Goal: Check status: Check status

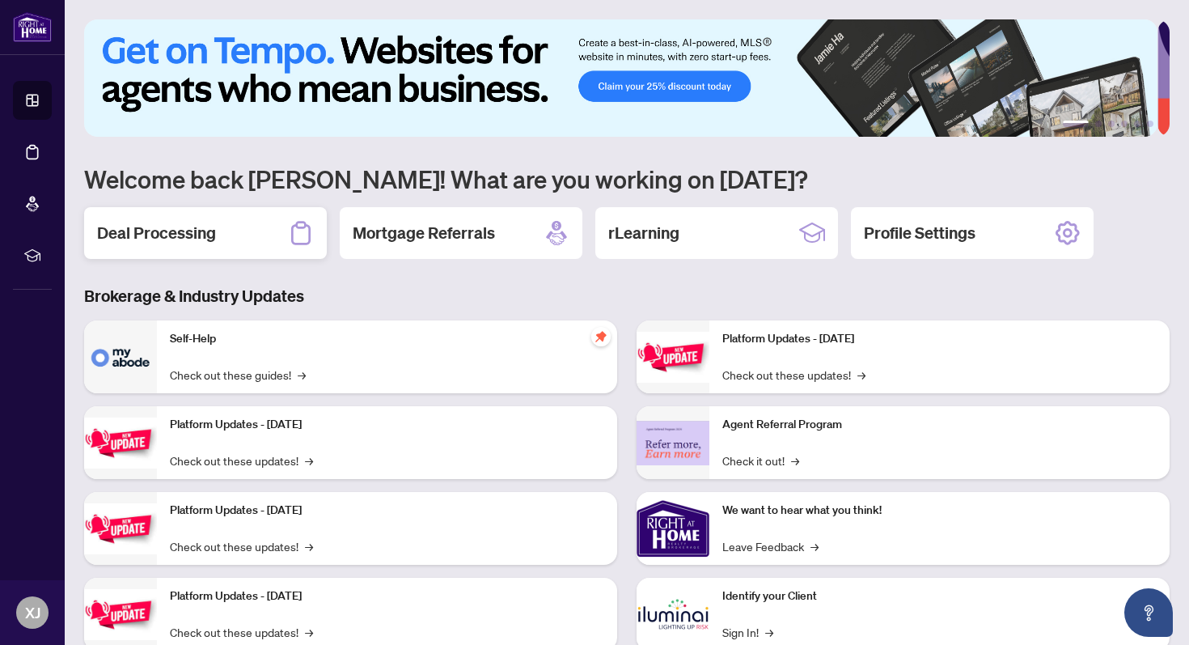
click at [133, 239] on h2 "Deal Processing" at bounding box center [156, 233] width 119 height 23
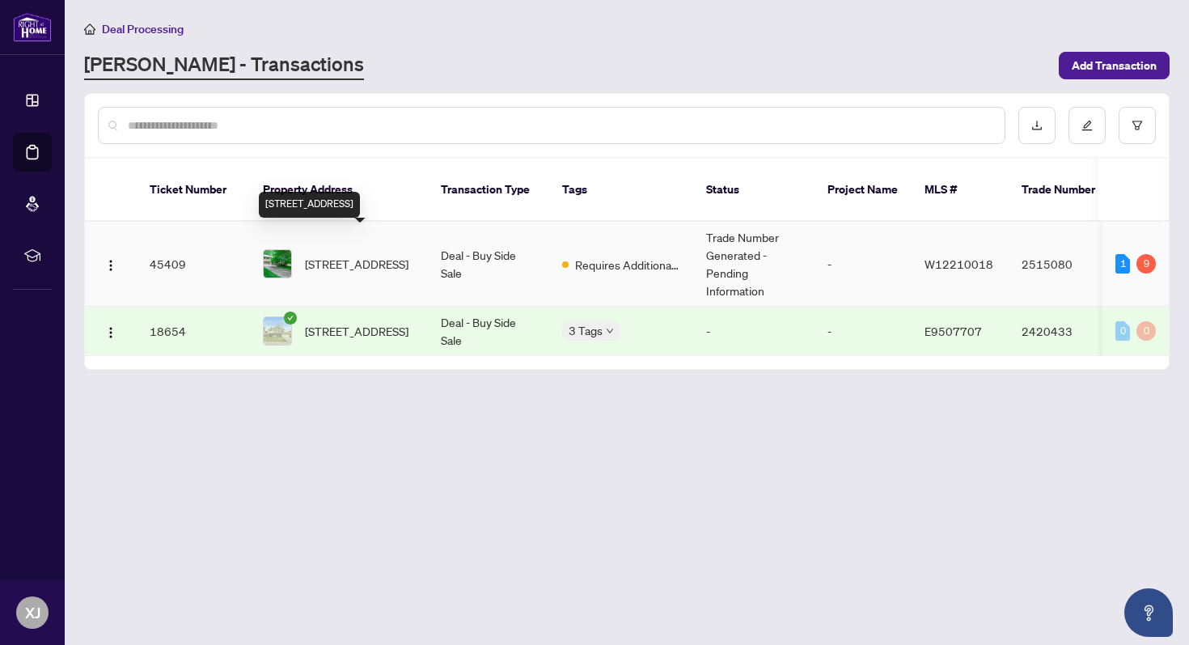
click at [363, 255] on span "[STREET_ADDRESS]" at bounding box center [357, 264] width 104 height 18
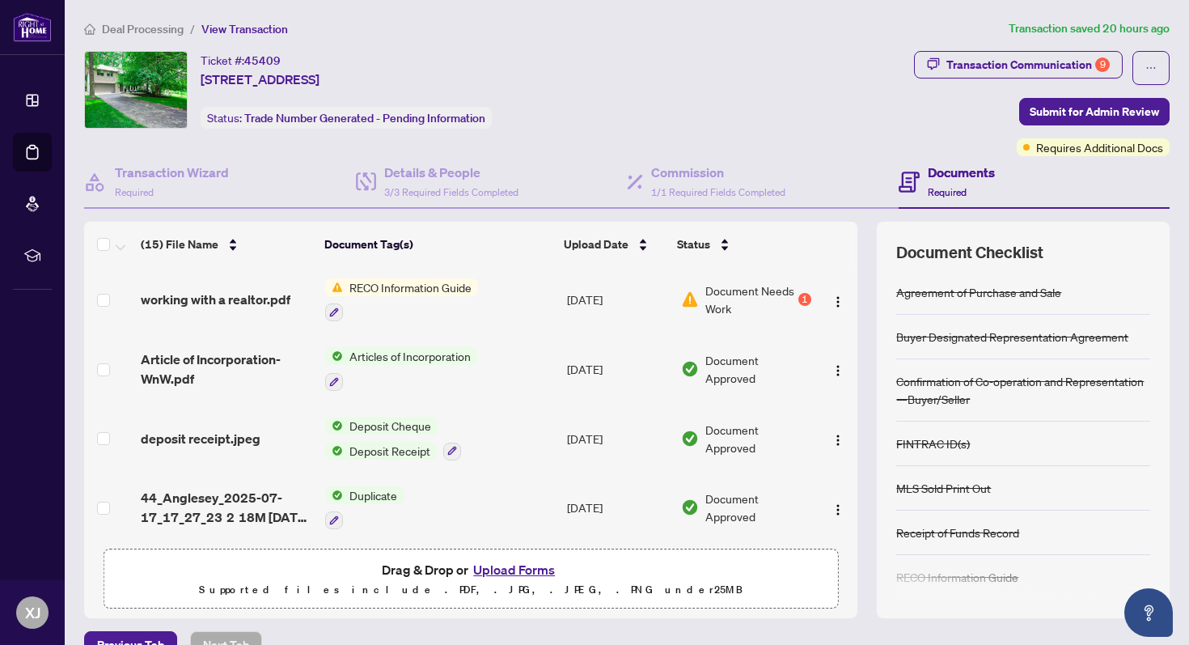
scroll to position [67, 0]
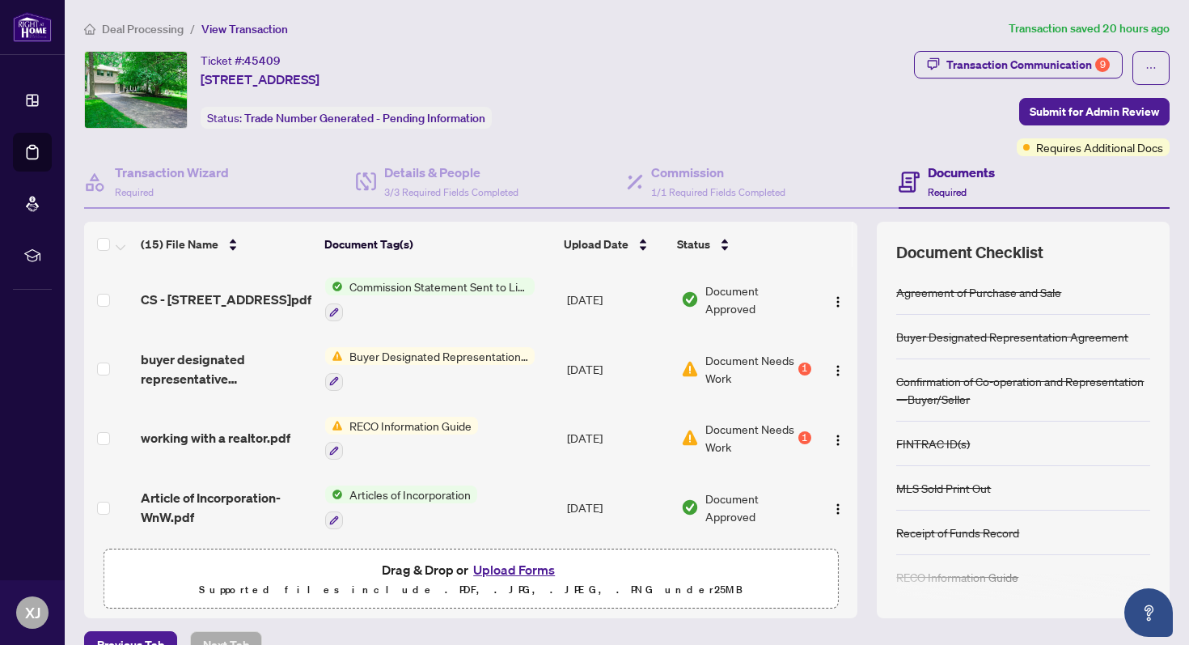
click at [708, 363] on span "Document Needs Work" at bounding box center [749, 369] width 89 height 36
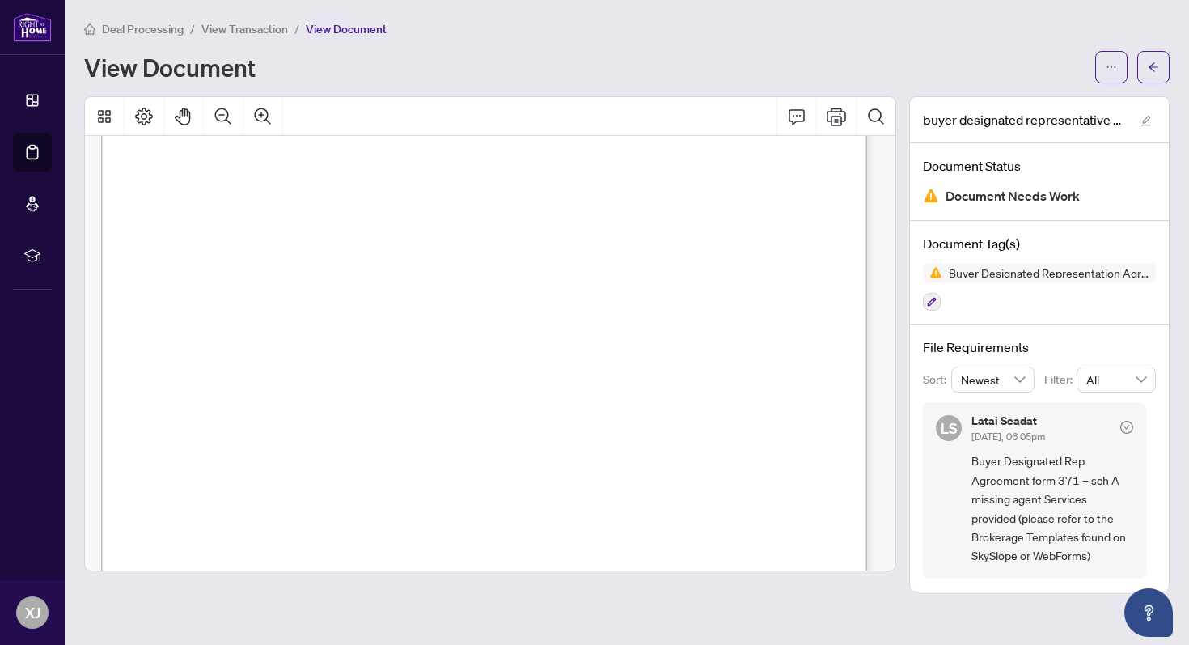
scroll to position [2054, 0]
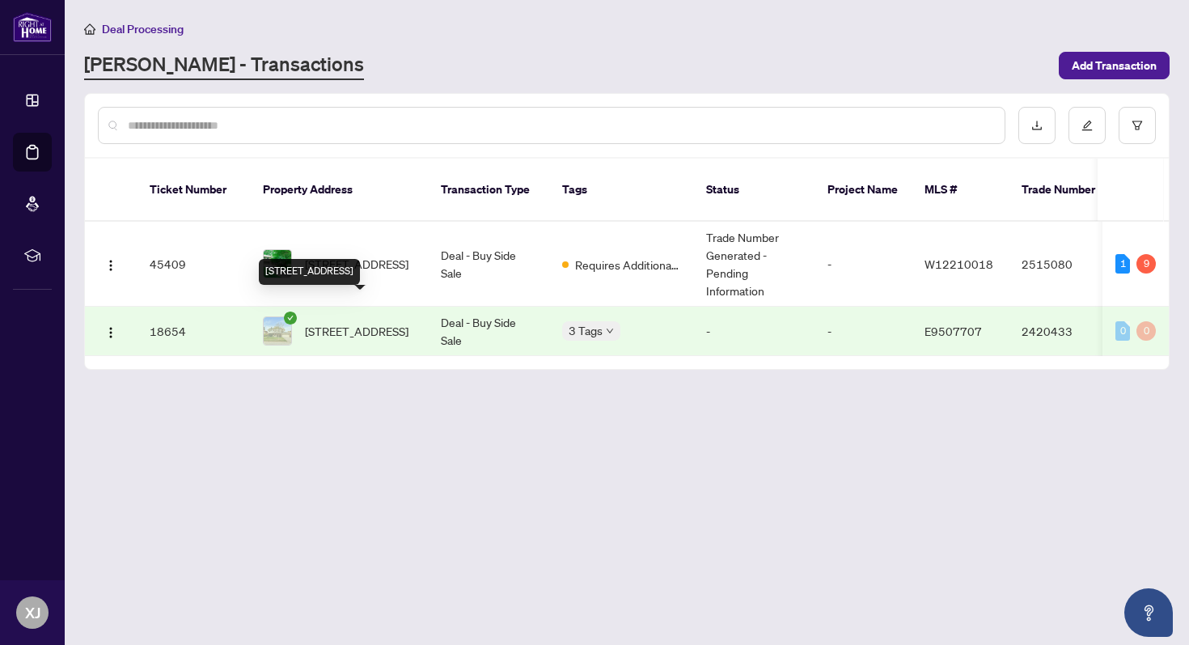
click at [339, 322] on span "[STREET_ADDRESS]" at bounding box center [357, 331] width 104 height 18
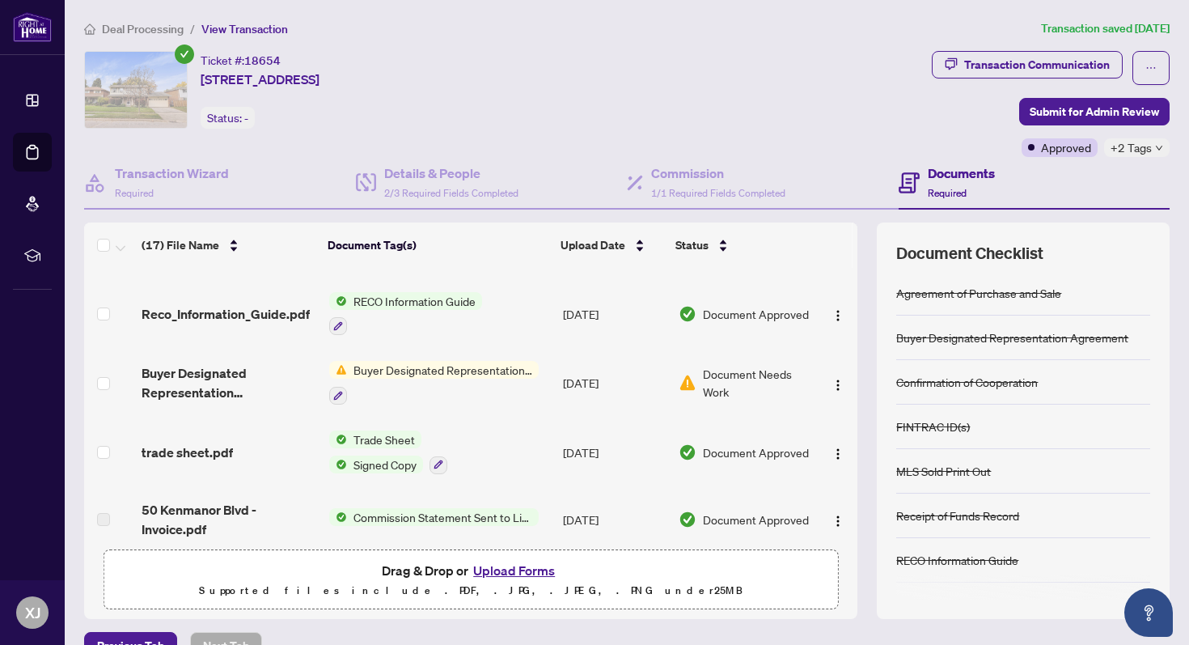
scroll to position [540, 0]
click at [718, 367] on span "Document Needs Work" at bounding box center [757, 382] width 108 height 36
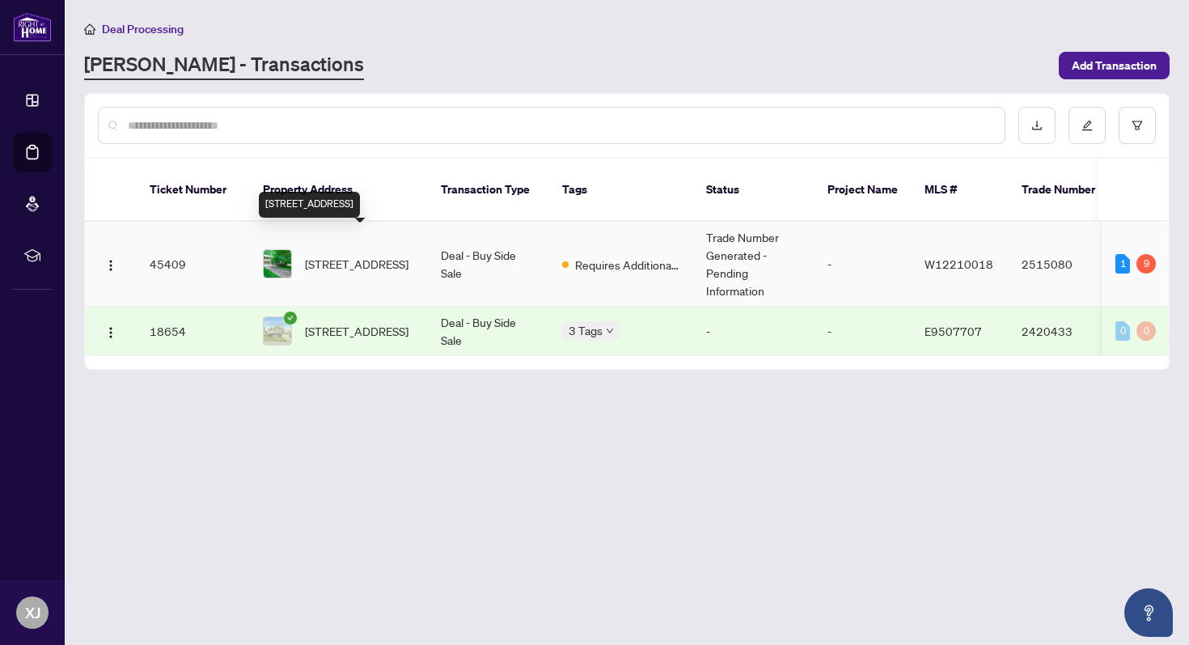
click at [341, 255] on span "[STREET_ADDRESS]" at bounding box center [357, 264] width 104 height 18
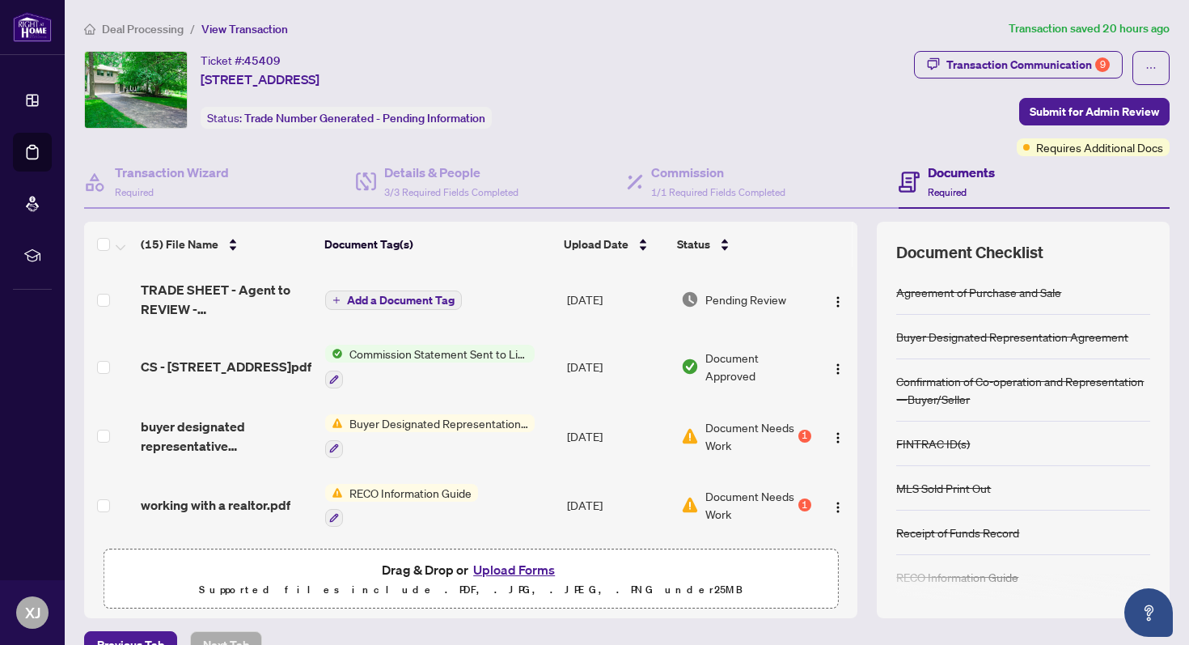
scroll to position [123, 0]
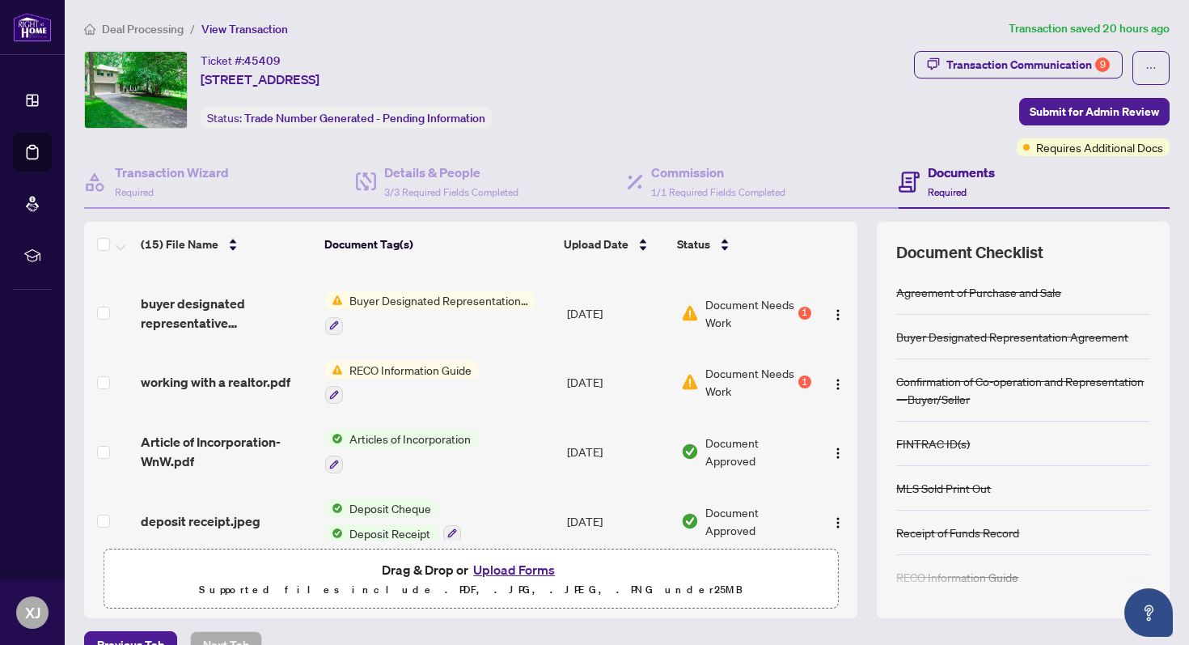
click at [715, 369] on span "Document Needs Work" at bounding box center [749, 382] width 89 height 36
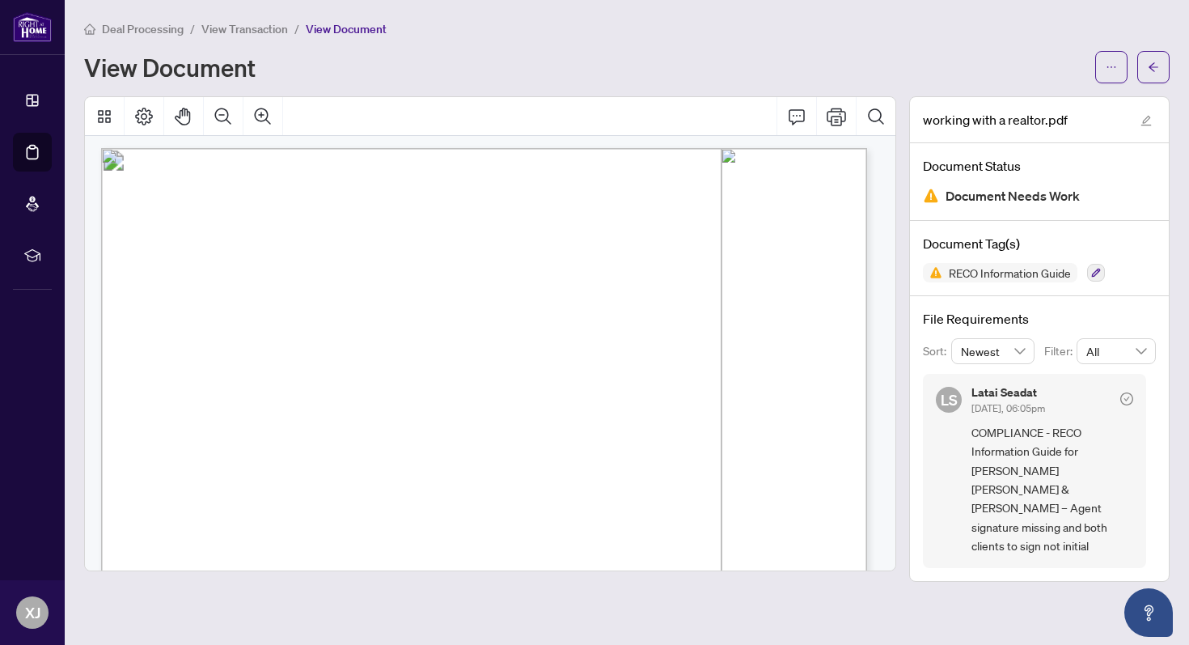
scroll to position [6, 0]
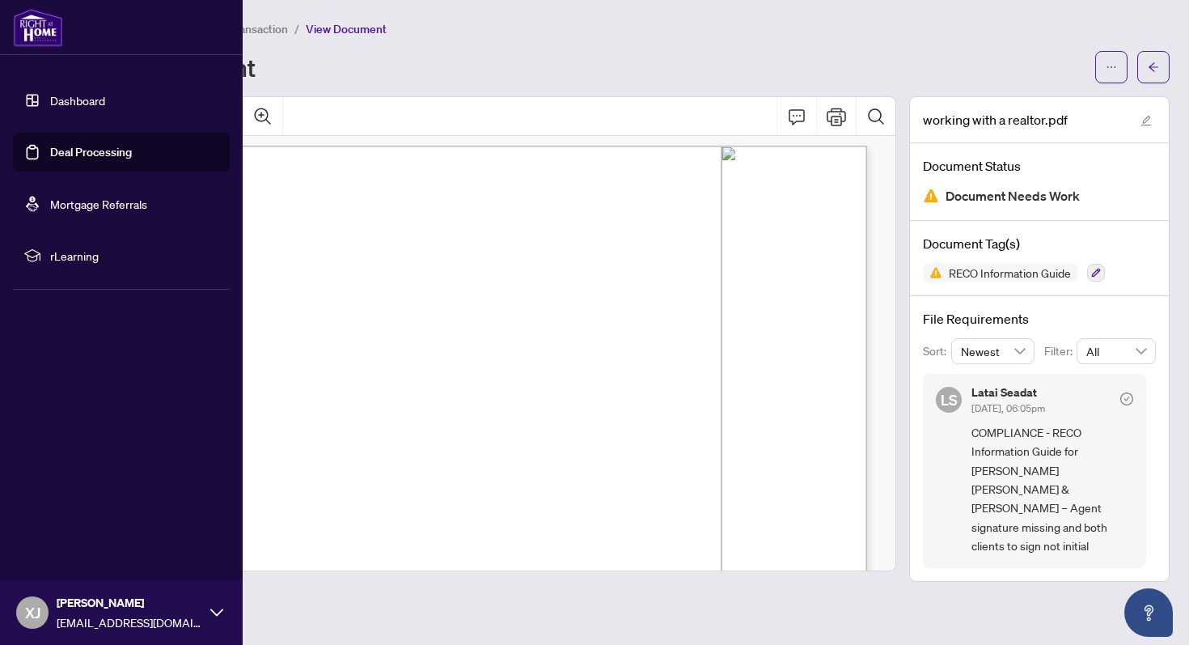
click at [83, 100] on link "Dashboard" at bounding box center [77, 100] width 55 height 15
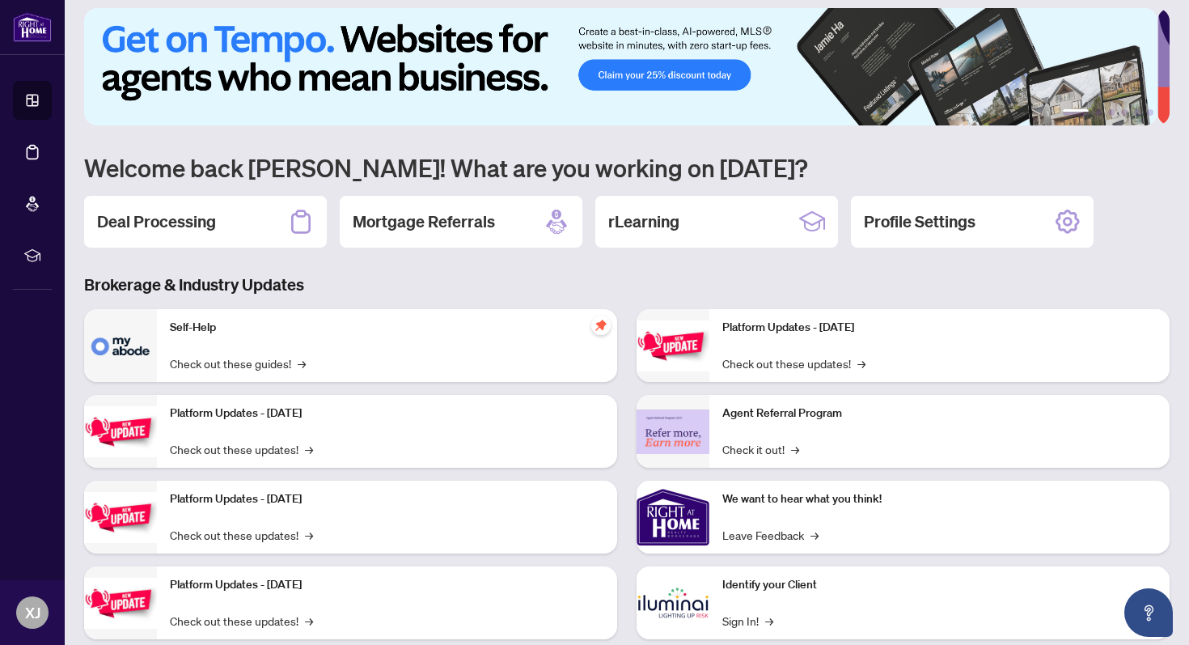
scroll to position [12, 0]
click at [137, 231] on div "Deal Processing" at bounding box center [205, 221] width 243 height 52
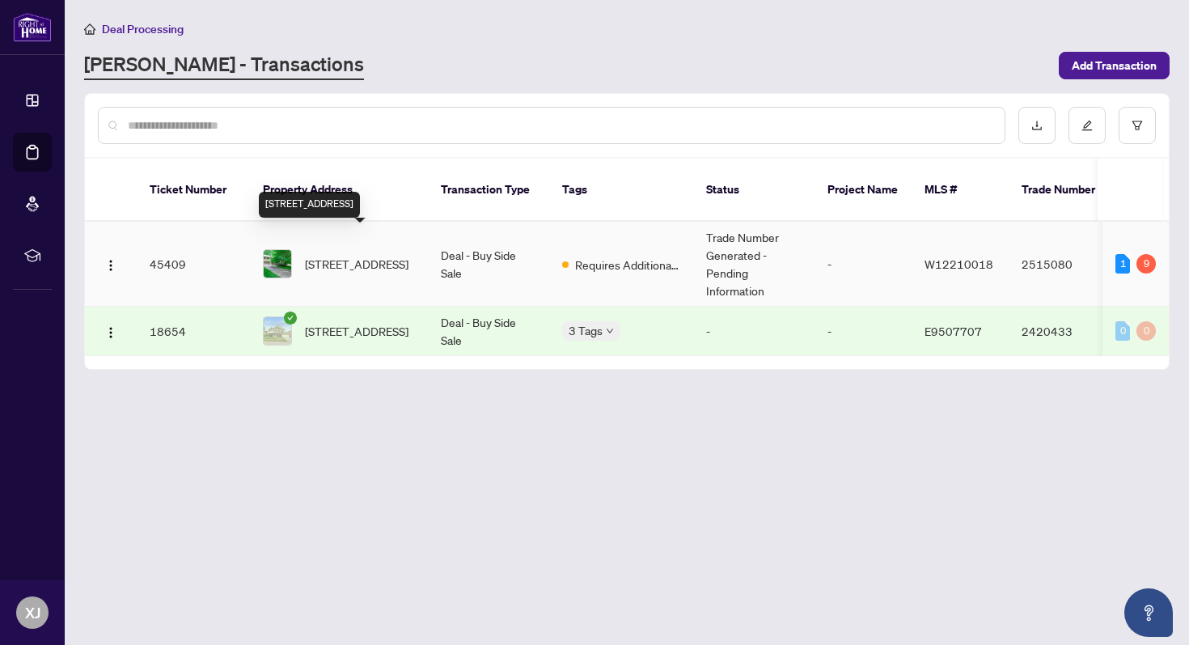
click at [373, 255] on span "[STREET_ADDRESS]" at bounding box center [357, 264] width 104 height 18
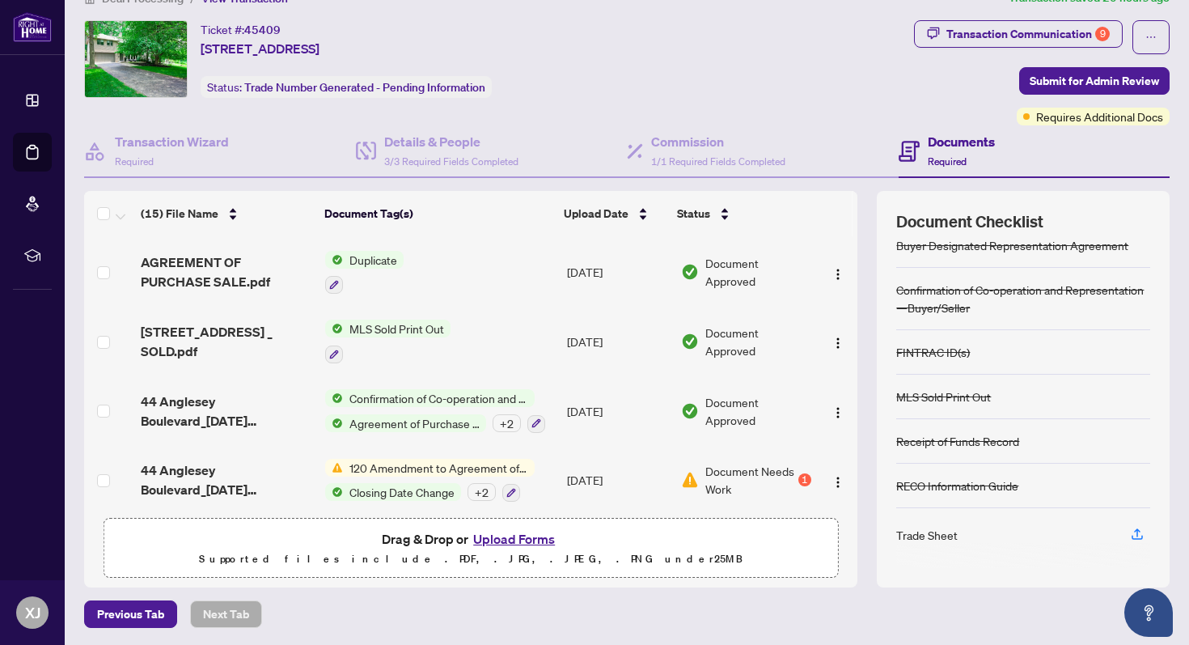
scroll to position [32, 0]
click at [715, 467] on span "Document Needs Work" at bounding box center [749, 479] width 89 height 36
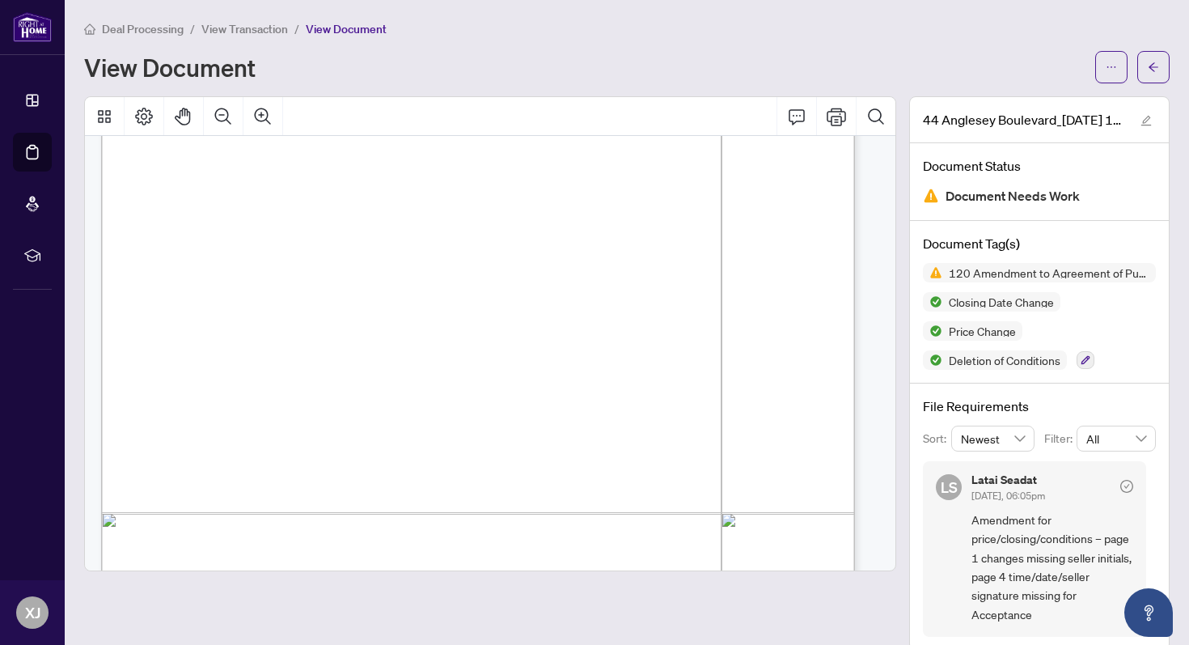
scroll to position [23, 0]
